Goal: Transaction & Acquisition: Purchase product/service

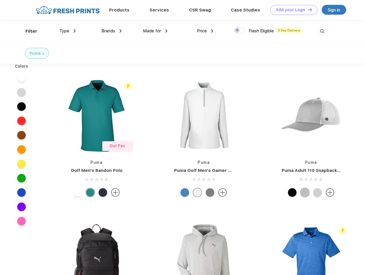
click at [292, 10] on link "Add your Logo Design Tool" at bounding box center [294, 10] width 47 height 10
click at [0, 0] on div "Design Tool" at bounding box center [0, 0] width 0 height 0
click at [308, 9] on link "Add your Logo Design Tool" at bounding box center [294, 10] width 47 height 10
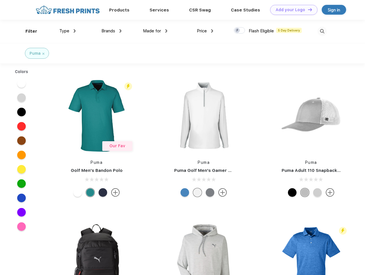
click at [28, 31] on div "Filter" at bounding box center [32, 31] width 12 height 7
click at [68, 31] on span "Type" at bounding box center [64, 30] width 10 height 5
click at [112, 31] on span "Brands" at bounding box center [109, 30] width 14 height 5
click at [155, 31] on span "Made for" at bounding box center [152, 30] width 18 height 5
click at [205, 31] on span "Price" at bounding box center [202, 30] width 10 height 5
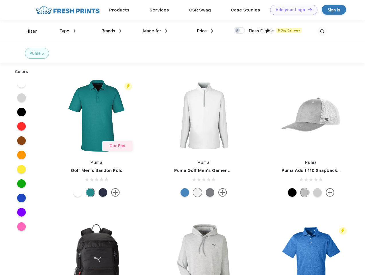
click at [240, 31] on div at bounding box center [239, 30] width 11 height 6
click at [238, 31] on input "checkbox" at bounding box center [236, 29] width 4 height 4
click at [322, 31] on img at bounding box center [322, 31] width 9 height 9
